Goal: Navigation & Orientation: Find specific page/section

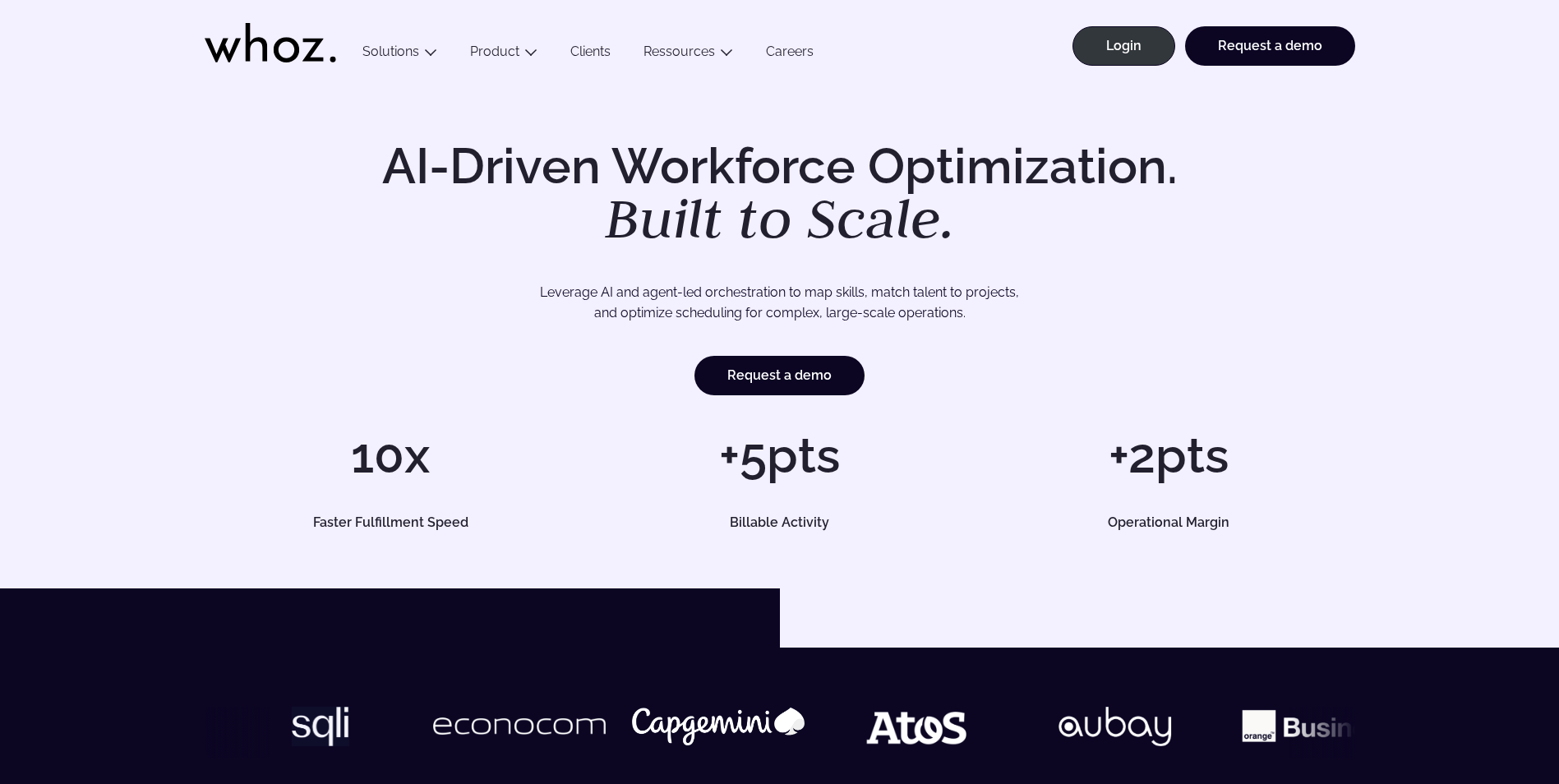
click at [782, 52] on link "Careers" at bounding box center [790, 55] width 81 height 22
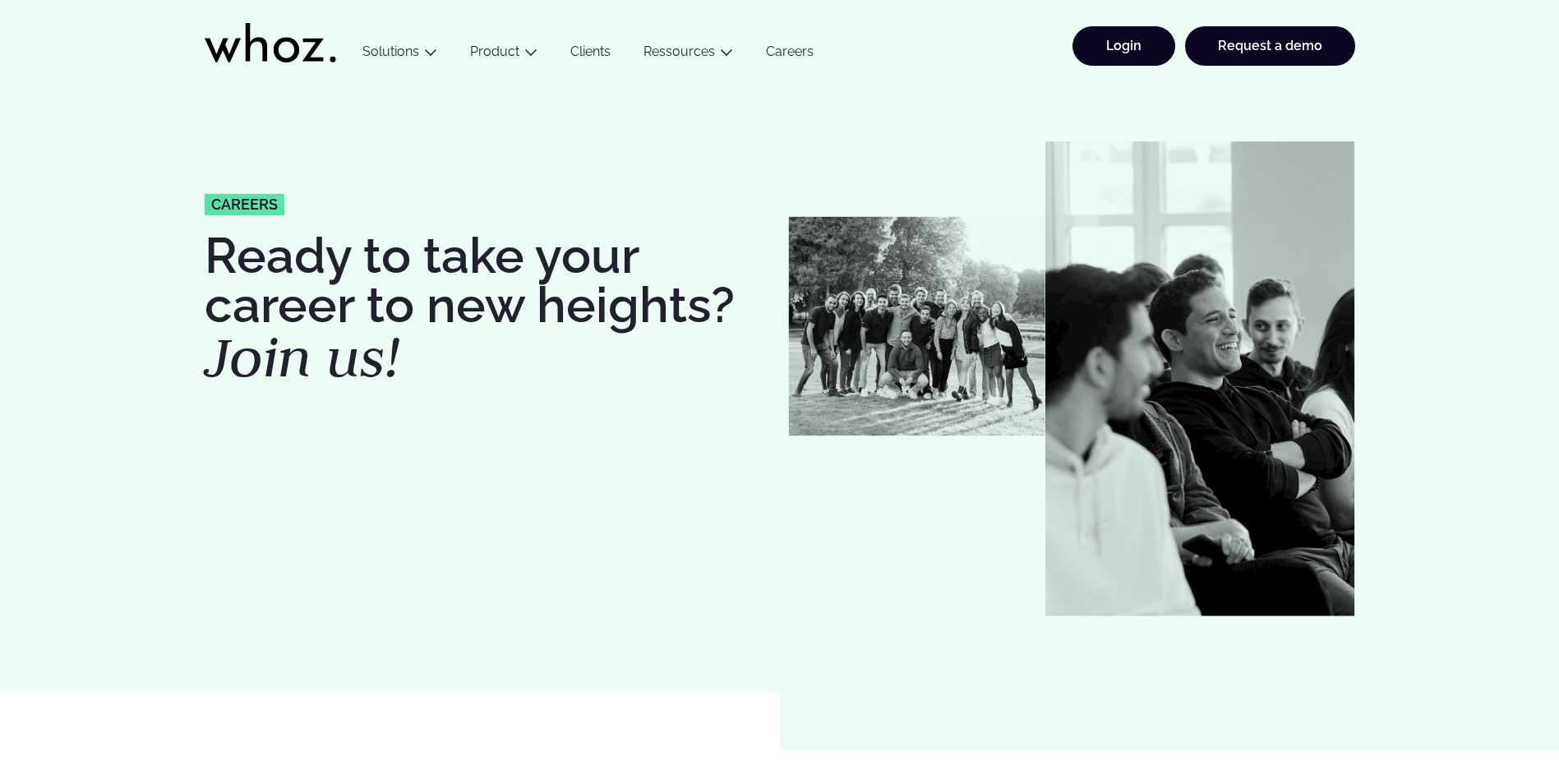
click at [1118, 46] on link "Login" at bounding box center [1123, 46] width 102 height 40
